Goal: Task Accomplishment & Management: Manage account settings

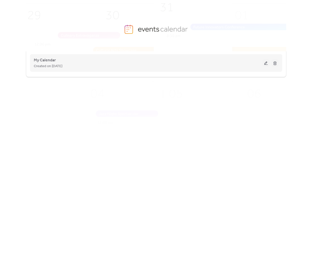
click at [267, 64] on button at bounding box center [265, 63] width 7 height 8
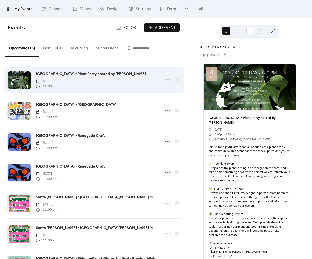
click at [64, 73] on span "[GEOGRAPHIC_DATA] • Plant Party hosted by [PERSON_NAME]" at bounding box center [91, 74] width 110 height 6
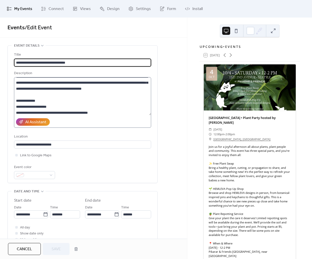
scroll to position [75, 0]
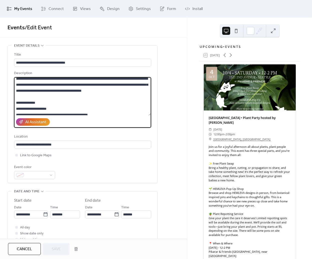
click at [142, 105] on textarea at bounding box center [82, 96] width 137 height 38
paste textarea "**********"
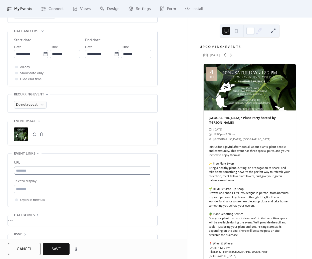
scroll to position [162, 0]
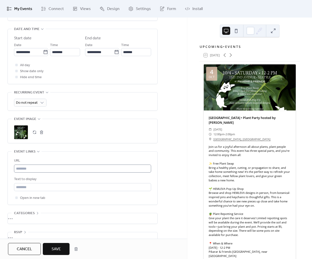
type textarea "**********"
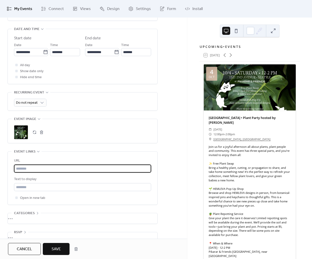
click at [49, 172] on input "text" at bounding box center [82, 168] width 137 height 8
paste input "**********"
type input "**********"
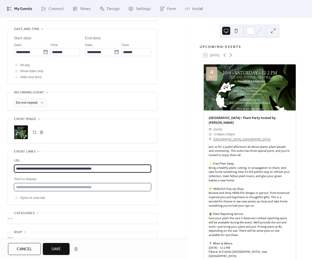
click at [45, 191] on input "text" at bounding box center [82, 187] width 137 height 8
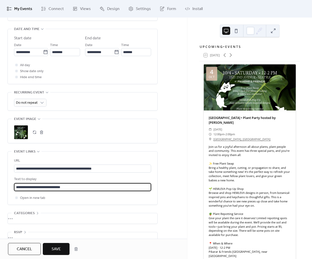
type input "**********"
click at [59, 250] on span "Save" at bounding box center [56, 249] width 9 height 6
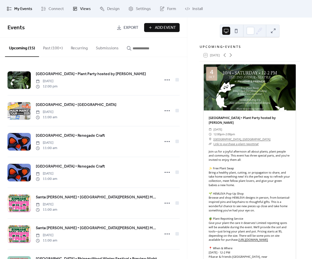
click at [88, 9] on span "Views" at bounding box center [85, 9] width 11 height 6
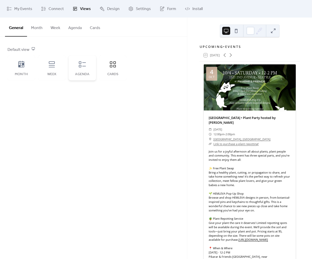
click at [82, 63] on icon at bounding box center [82, 64] width 8 height 8
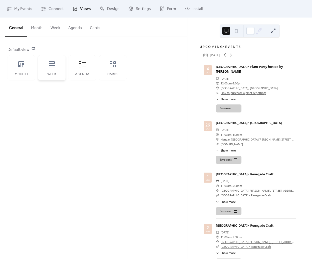
click at [50, 61] on icon at bounding box center [52, 64] width 8 height 8
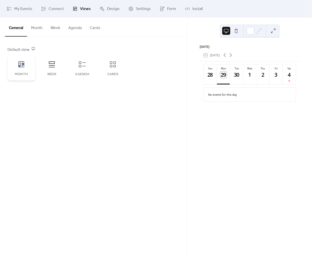
click at [27, 65] on div "Month" at bounding box center [22, 67] width 28 height 25
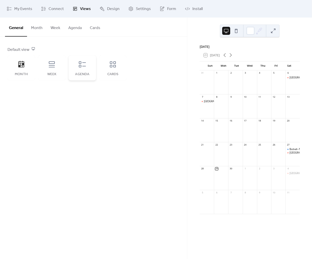
click at [76, 62] on div "Agenda" at bounding box center [83, 67] width 28 height 25
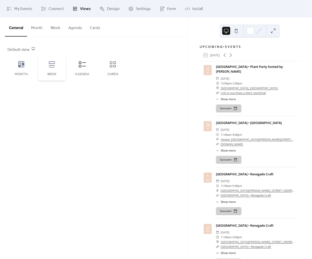
click at [45, 66] on div "Week" at bounding box center [52, 67] width 28 height 25
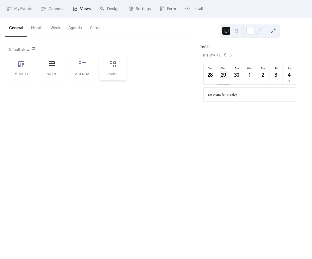
click at [111, 64] on icon at bounding box center [113, 64] width 8 height 8
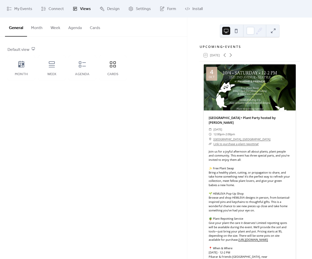
click at [172, 78] on div "Default view Month Week Agenda Cards" at bounding box center [94, 64] width 172 height 34
click at [97, 28] on button "Cards" at bounding box center [95, 27] width 19 height 19
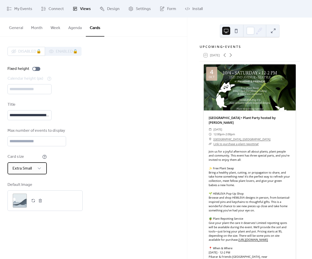
click at [28, 172] on span "Extra Small" at bounding box center [22, 168] width 19 height 8
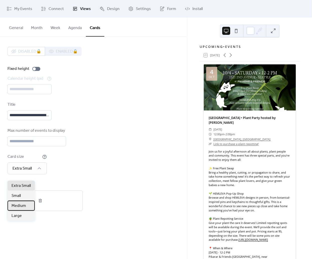
click at [16, 204] on span "Medium" at bounding box center [19, 206] width 15 height 6
click at [61, 144] on input "*" at bounding box center [37, 141] width 59 height 10
click at [84, 140] on div "Max number of events to display *" at bounding box center [94, 137] width 172 height 19
click at [31, 174] on div "Medium" at bounding box center [25, 168] width 35 height 12
click at [22, 216] on div "Large" at bounding box center [21, 215] width 27 height 10
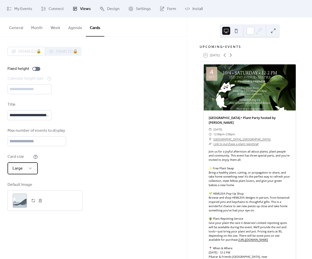
click at [22, 172] on span "Large" at bounding box center [18, 168] width 10 height 8
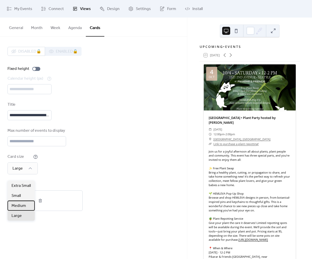
click at [24, 206] on span "Medium" at bounding box center [19, 206] width 15 height 6
click at [60, 146] on input "*" at bounding box center [37, 141] width 59 height 10
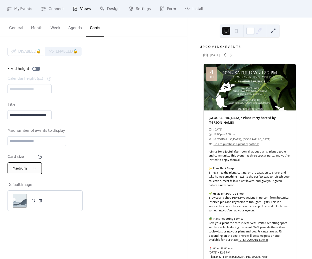
click at [23, 172] on span "Medium" at bounding box center [20, 168] width 15 height 8
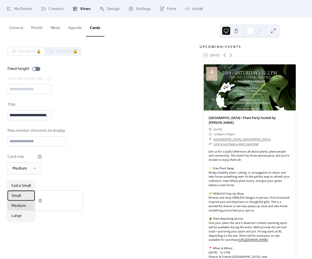
click at [22, 198] on div "Small" at bounding box center [21, 195] width 27 height 10
click at [127, 161] on div "Card size Small" at bounding box center [94, 164] width 172 height 21
click at [103, 180] on div "**********" at bounding box center [94, 129] width 172 height 164
click at [61, 146] on input "*" at bounding box center [37, 141] width 59 height 10
type input "*"
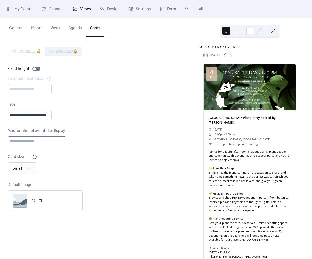
click at [61, 146] on input "*" at bounding box center [37, 141] width 59 height 10
click at [110, 136] on div "Max number of events to display *" at bounding box center [94, 137] width 172 height 19
click at [17, 207] on div ";" at bounding box center [20, 200] width 14 height 14
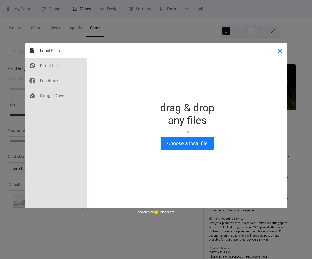
click at [282, 49] on button "Close" at bounding box center [279, 50] width 15 height 15
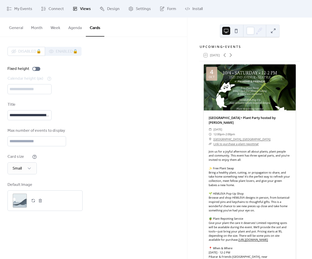
click at [106, 163] on div "Card size Small" at bounding box center [94, 164] width 172 height 21
click at [255, 92] on div at bounding box center [250, 87] width 92 height 46
click at [13, 27] on button "General" at bounding box center [16, 27] width 22 height 19
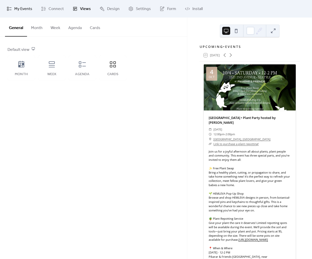
click at [29, 8] on span "My Events" at bounding box center [23, 9] width 18 height 6
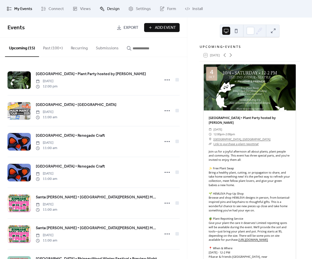
click at [109, 9] on span "Design" at bounding box center [113, 9] width 13 height 6
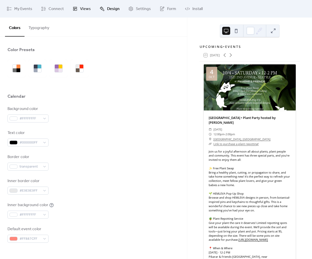
click at [86, 9] on span "Views" at bounding box center [85, 9] width 11 height 6
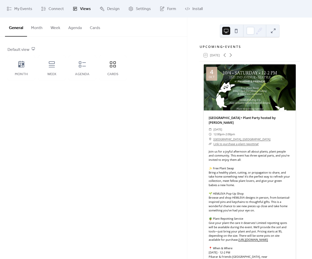
click at [92, 27] on button "Cards" at bounding box center [95, 27] width 19 height 19
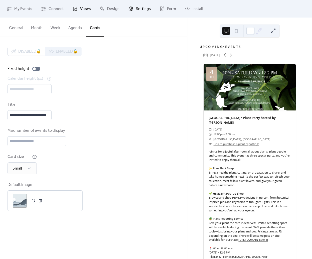
click at [141, 6] on span "Settings" at bounding box center [143, 9] width 15 height 6
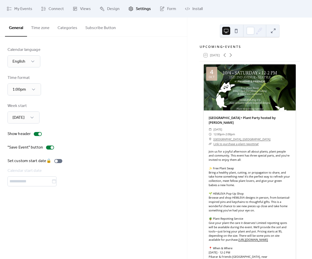
click at [88, 93] on div "Time format 1:00pm" at bounding box center [94, 85] width 172 height 21
drag, startPoint x: 24, startPoint y: 10, endPoint x: 144, endPoint y: 46, distance: 125.3
click at [24, 10] on span "My Events" at bounding box center [23, 9] width 18 height 6
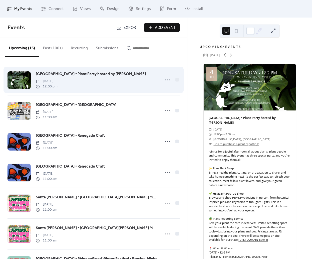
click at [79, 74] on span "[GEOGRAPHIC_DATA] • Plant Party hosted by [PERSON_NAME]" at bounding box center [91, 74] width 110 height 6
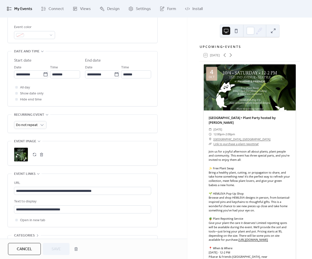
scroll to position [177, 0]
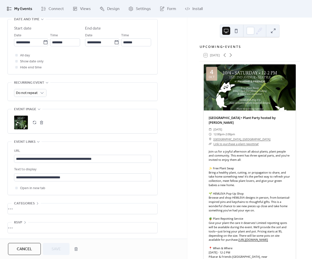
click at [23, 122] on div ";" at bounding box center [21, 122] width 14 height 14
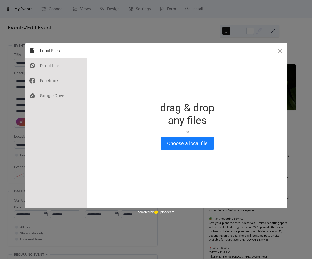
click at [169, 27] on div "Drop a file here drag & drop any files or Upload files from your computer Choos…" at bounding box center [156, 129] width 312 height 259
drag, startPoint x: 281, startPoint y: 51, endPoint x: 283, endPoint y: 47, distance: 4.6
click at [281, 51] on button "Close" at bounding box center [279, 50] width 15 height 15
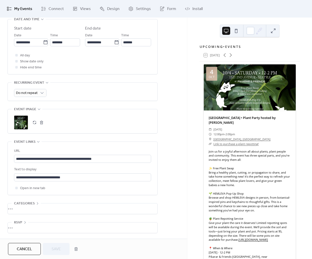
click at [18, 9] on span "My Events" at bounding box center [23, 9] width 18 height 6
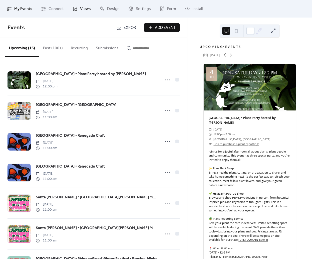
click at [86, 10] on span "Views" at bounding box center [85, 9] width 11 height 6
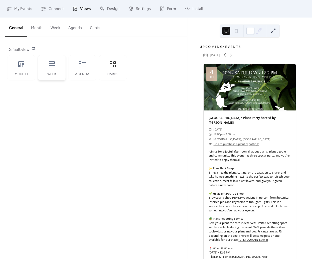
click at [52, 63] on icon at bounding box center [52, 64] width 8 height 8
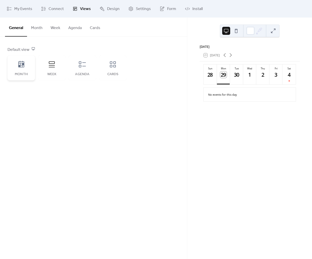
click at [22, 68] on icon at bounding box center [21, 64] width 8 height 8
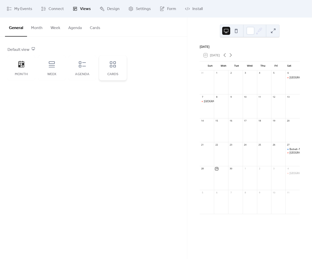
click at [112, 69] on div "Cards" at bounding box center [113, 67] width 28 height 25
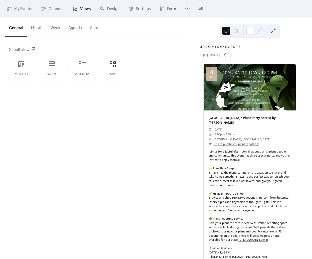
click at [95, 26] on button "Cards" at bounding box center [95, 27] width 19 height 19
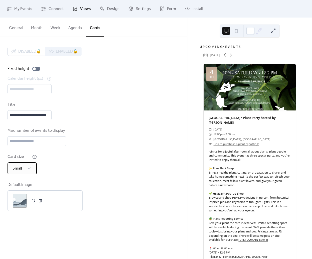
click at [25, 174] on div "Small" at bounding box center [22, 168] width 29 height 12
click at [60, 144] on input "*" at bounding box center [37, 141] width 59 height 10
click at [10, 170] on div "Small" at bounding box center [22, 168] width 29 height 12
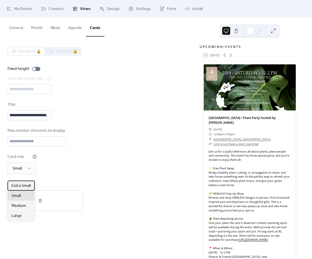
drag, startPoint x: 23, startPoint y: 189, endPoint x: 31, endPoint y: 189, distance: 8.8
click at [22, 189] on div "Extra Small" at bounding box center [21, 185] width 27 height 10
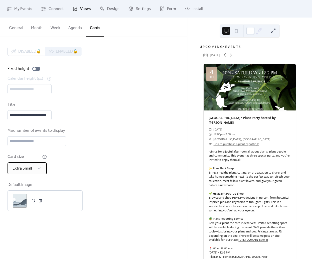
click at [17, 172] on span "Extra Small" at bounding box center [22, 168] width 19 height 8
click at [148, 168] on div "Card size Extra Small" at bounding box center [94, 164] width 172 height 21
click at [164, 146] on div "Max number of events to display *" at bounding box center [94, 137] width 172 height 19
type input "*"
click at [60, 146] on input "*" at bounding box center [37, 141] width 59 height 10
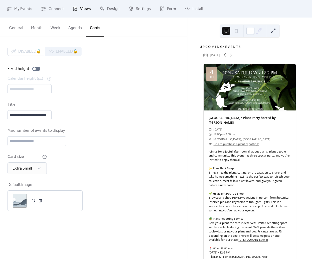
click at [135, 137] on div "Max number of events to display *" at bounding box center [94, 137] width 172 height 19
